Goal: Answer question/provide support: Share knowledge or assist other users

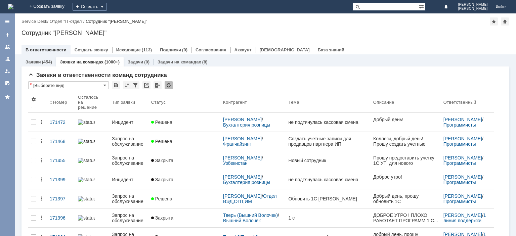
click at [240, 48] on link "Аккаунт" at bounding box center [243, 49] width 17 height 5
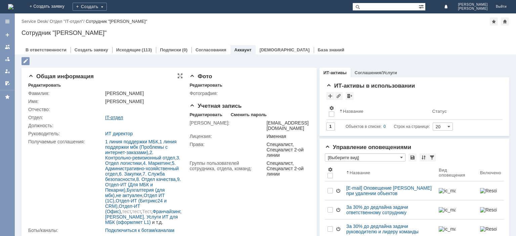
click at [114, 116] on link "IT-отдел" at bounding box center [114, 117] width 18 height 5
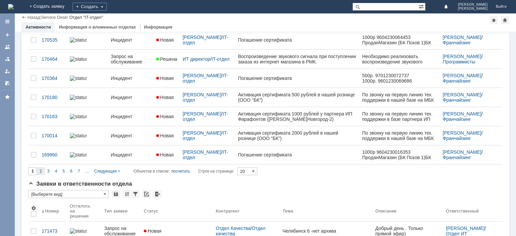
click at [40, 169] on span "2" at bounding box center [41, 171] width 2 height 5
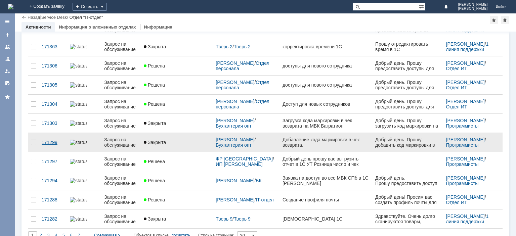
type input "2"
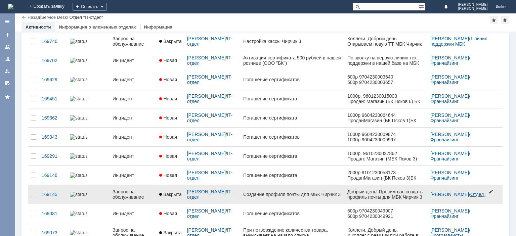
click at [471, 196] on link "Отдел ИТ" at bounding box center [481, 194] width 21 height 5
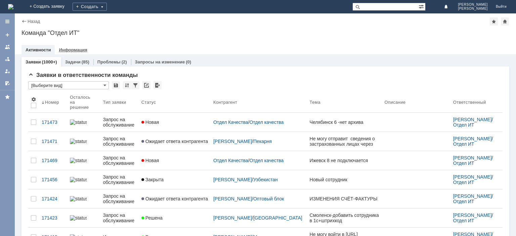
click at [76, 49] on link "Информация" at bounding box center [73, 49] width 28 height 5
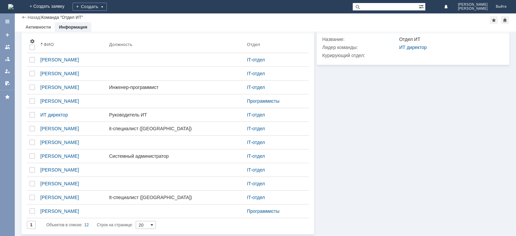
click at [153, 225] on span at bounding box center [152, 225] width 3 height 5
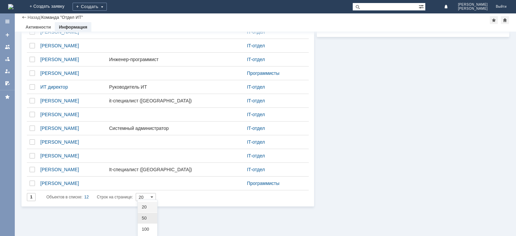
click at [147, 221] on div "50" at bounding box center [147, 218] width 19 height 11
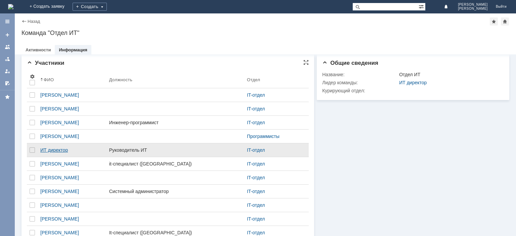
type input "50"
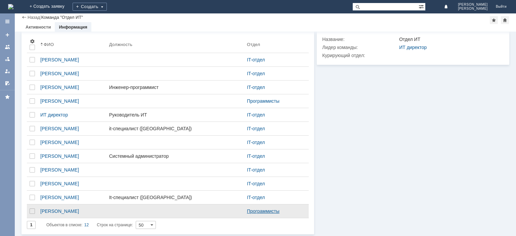
click at [253, 210] on link "Программисты" at bounding box center [263, 211] width 33 height 5
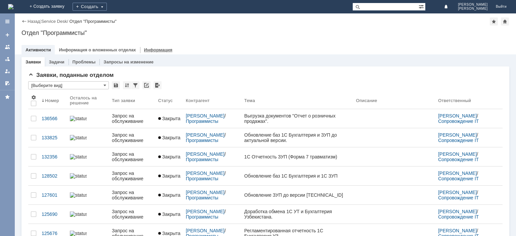
click at [147, 50] on link "Информация" at bounding box center [158, 49] width 28 height 5
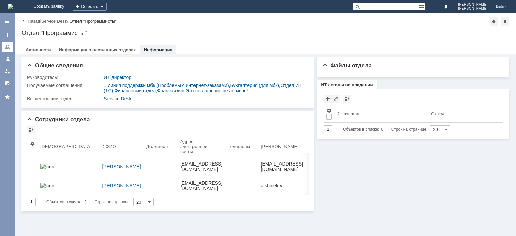
click at [10, 47] on link at bounding box center [7, 47] width 11 height 11
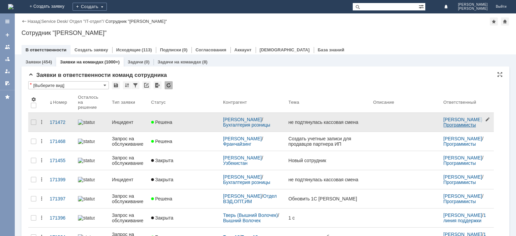
click at [453, 126] on link "Программисты" at bounding box center [460, 124] width 33 height 5
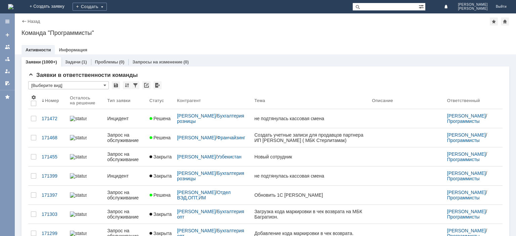
click at [71, 50] on link "Информация" at bounding box center [73, 49] width 28 height 5
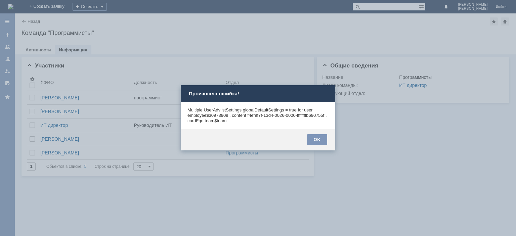
click at [332, 143] on div "OK" at bounding box center [258, 140] width 155 height 22
click at [326, 141] on div "OK" at bounding box center [317, 139] width 20 height 11
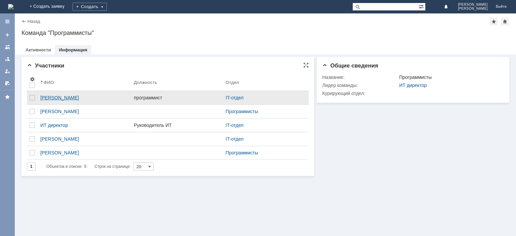
click at [96, 97] on div "[PERSON_NAME]" at bounding box center [84, 97] width 88 height 5
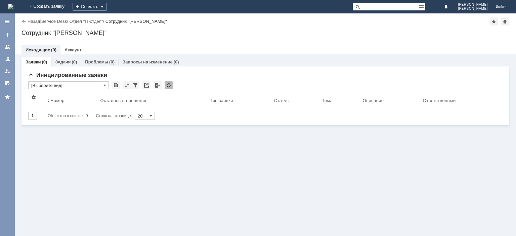
click at [68, 60] on link "Задачи" at bounding box center [62, 62] width 15 height 5
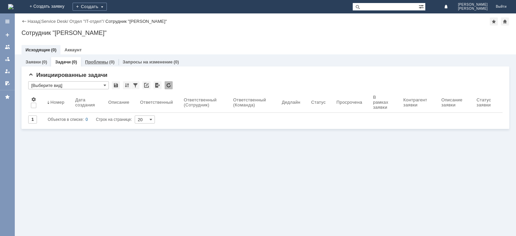
click at [97, 63] on link "Проблемы" at bounding box center [96, 62] width 23 height 5
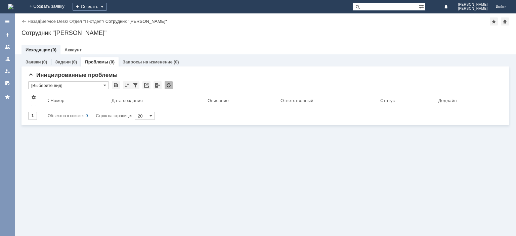
click at [129, 63] on link "Запросы на изменение" at bounding box center [148, 62] width 50 height 5
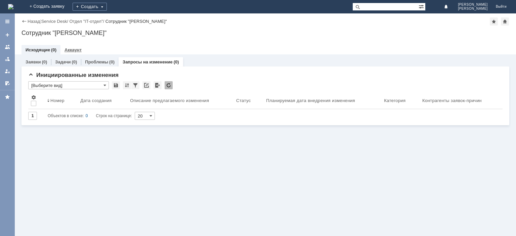
click at [69, 52] on link "Аккаунт" at bounding box center [73, 49] width 17 height 5
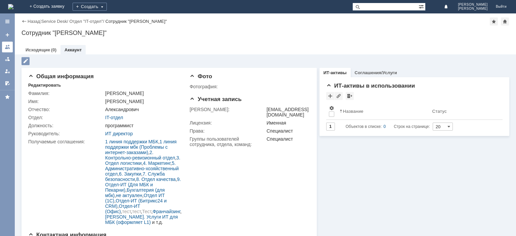
click at [9, 46] on div at bounding box center [7, 46] width 5 height 5
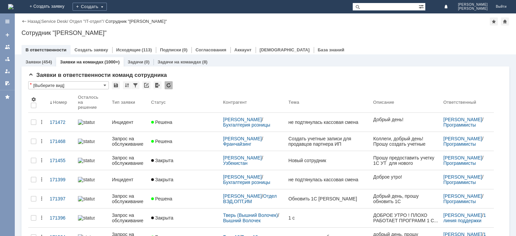
click at [377, 6] on input "text" at bounding box center [386, 7] width 66 height 8
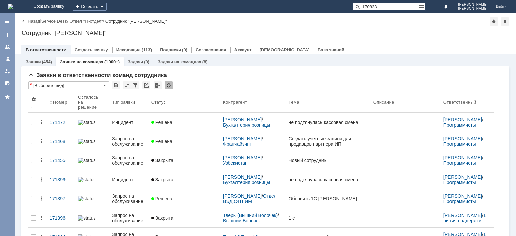
type input "170833"
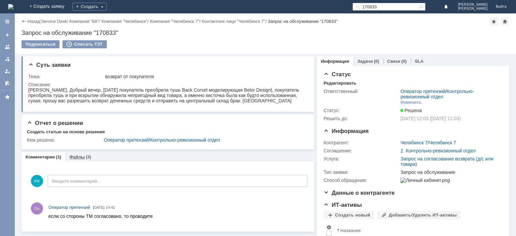
click at [80, 154] on div "Файлы (3)" at bounding box center [80, 157] width 30 height 10
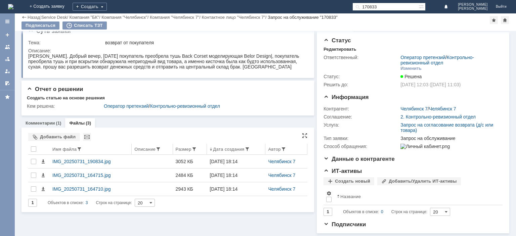
scroll to position [16, 0]
click at [54, 118] on div "Комментарии (1)" at bounding box center [44, 123] width 44 height 10
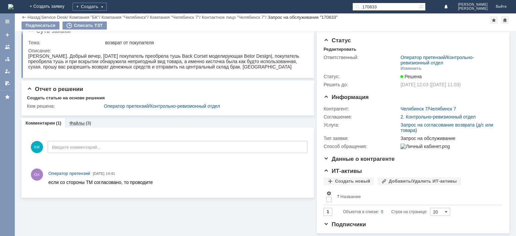
click at [80, 121] on link "Файлы" at bounding box center [76, 123] width 15 height 5
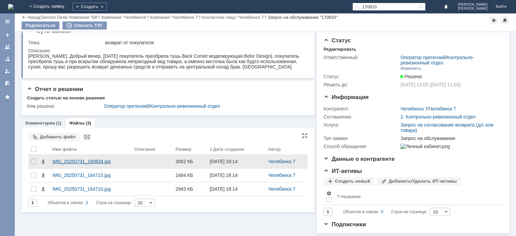
click at [79, 159] on div "IMG_20250731_190834.jpg" at bounding box center [90, 161] width 77 height 5
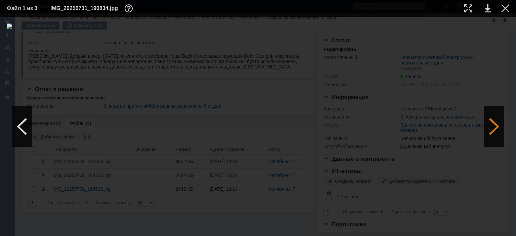
click at [492, 122] on div at bounding box center [494, 127] width 20 height 40
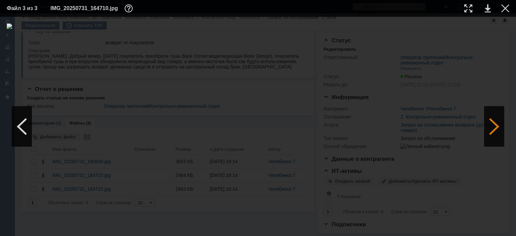
click at [493, 122] on div at bounding box center [494, 127] width 20 height 40
click at [508, 9] on div at bounding box center [506, 8] width 8 height 8
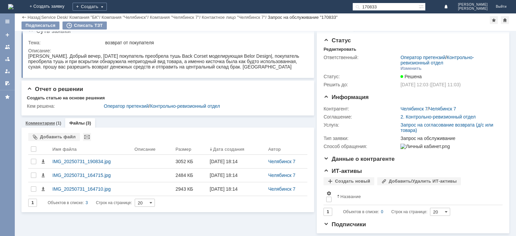
click at [37, 121] on link "Комментарии" at bounding box center [41, 123] width 30 height 5
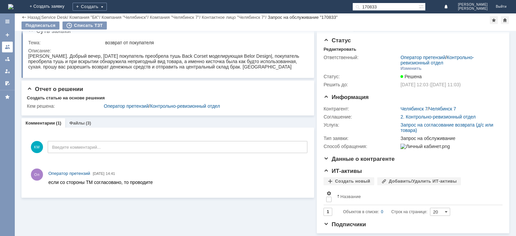
click at [8, 48] on div at bounding box center [7, 46] width 5 height 5
